Goal: Information Seeking & Learning: Compare options

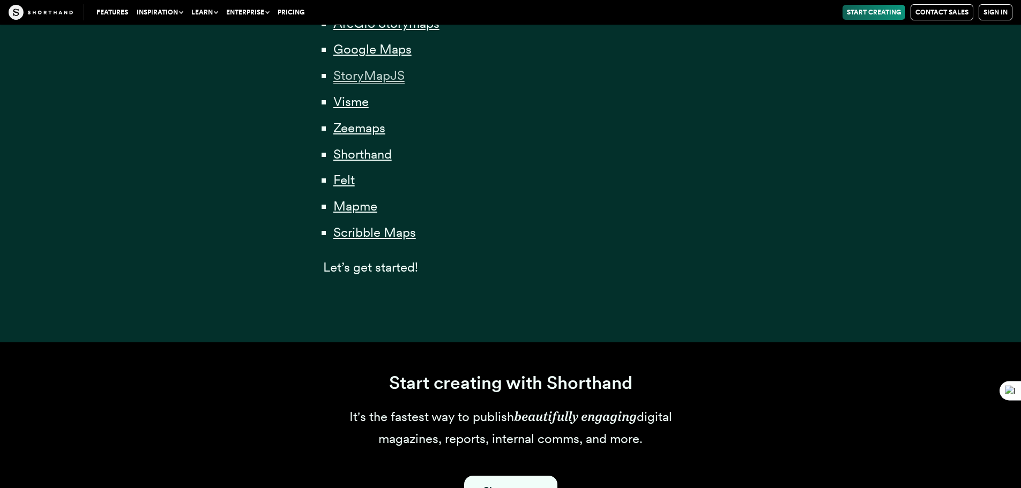
scroll to position [858, 0]
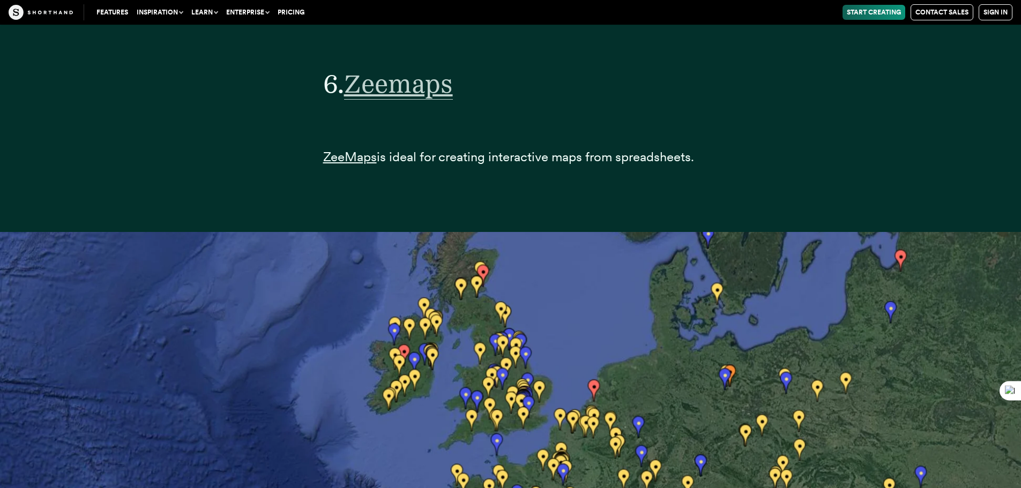
click at [432, 89] on span "Zeemaps" at bounding box center [398, 84] width 109 height 32
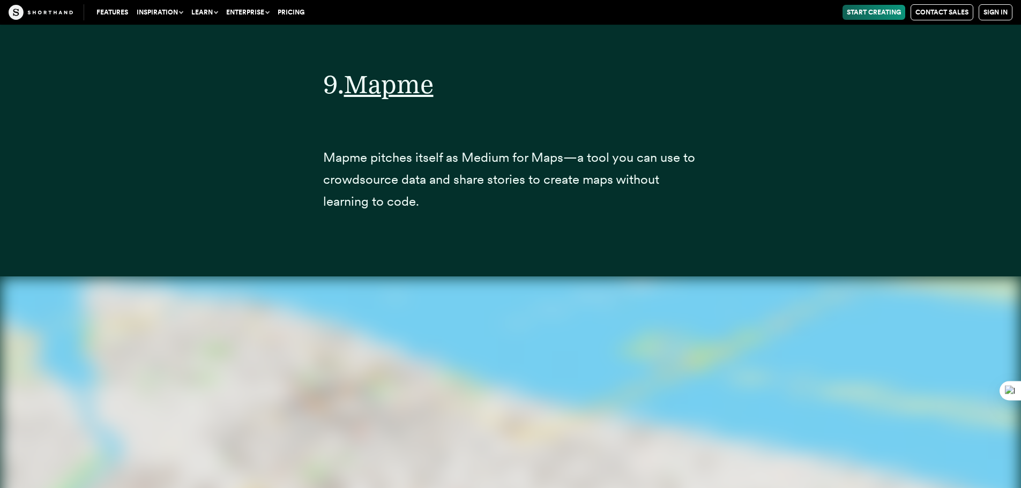
scroll to position [23806, 0]
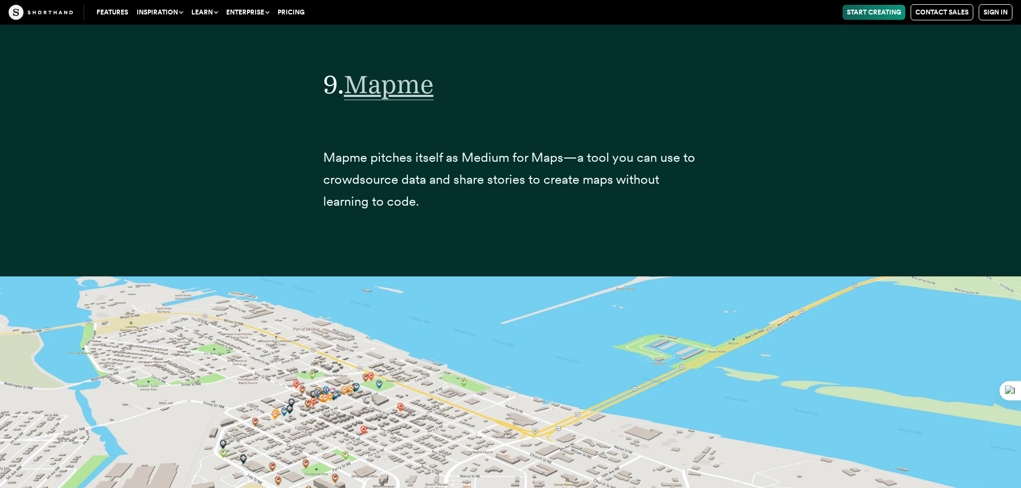
click at [376, 90] on span "Mapme" at bounding box center [389, 85] width 90 height 32
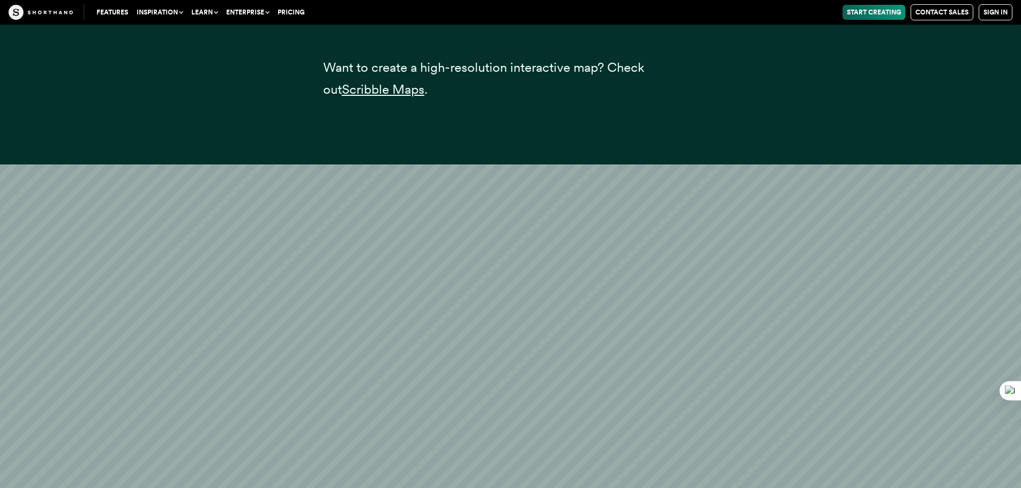
scroll to position [26140, 0]
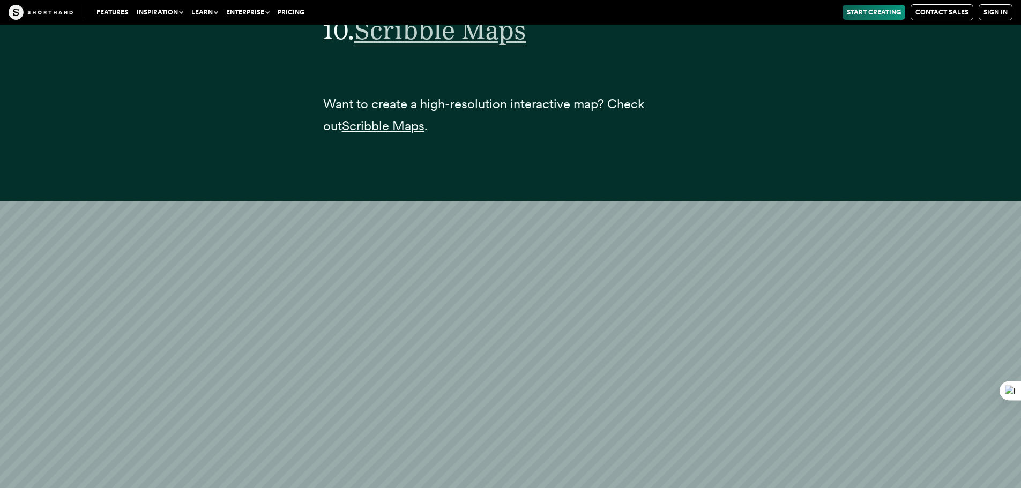
click at [477, 31] on span "Scribble Maps" at bounding box center [440, 30] width 172 height 32
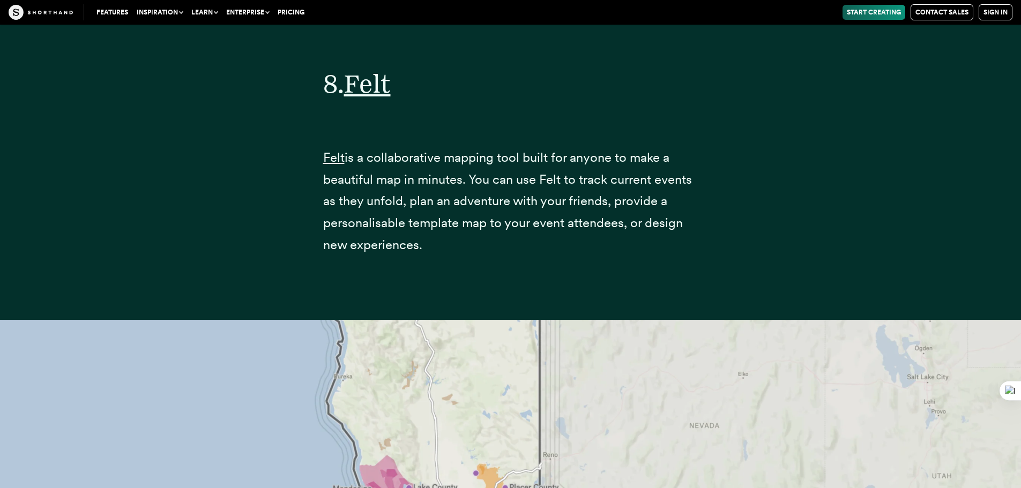
scroll to position [21324, 0]
click at [385, 77] on span "Felt" at bounding box center [367, 84] width 47 height 32
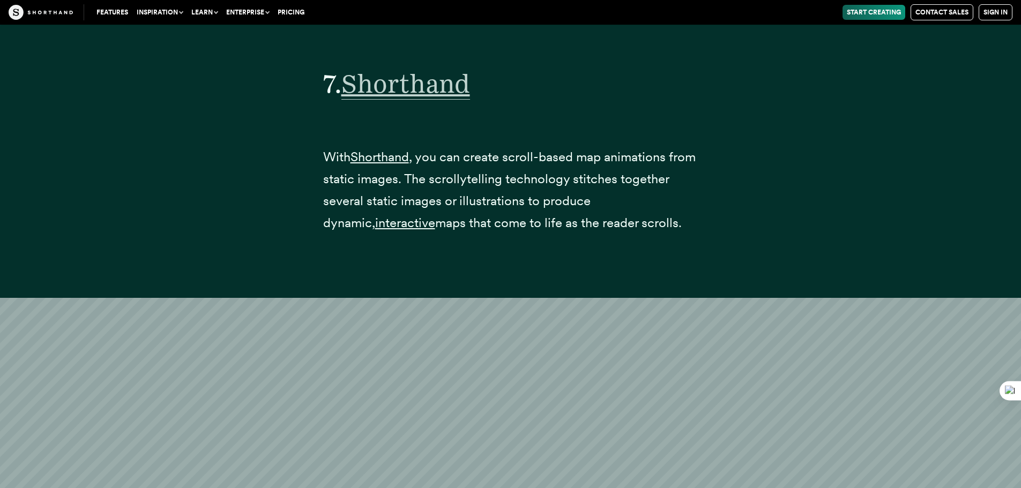
click at [446, 76] on span "Shorthand" at bounding box center [405, 84] width 129 height 32
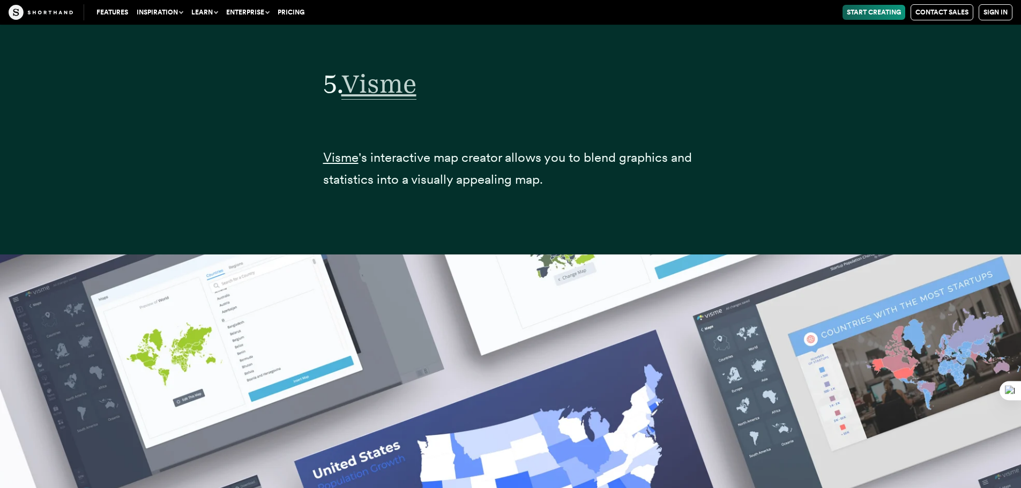
click at [381, 88] on span "Visme" at bounding box center [378, 84] width 75 height 32
